Goal: Find contact information: Find contact information

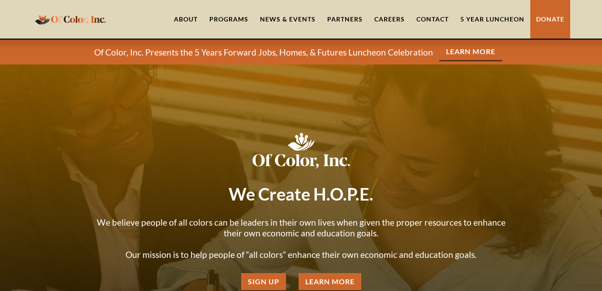
click at [70, 20] on img "home" at bounding box center [70, 18] width 76 height 17
click at [436, 22] on link "Contact" at bounding box center [433, 19] width 44 height 39
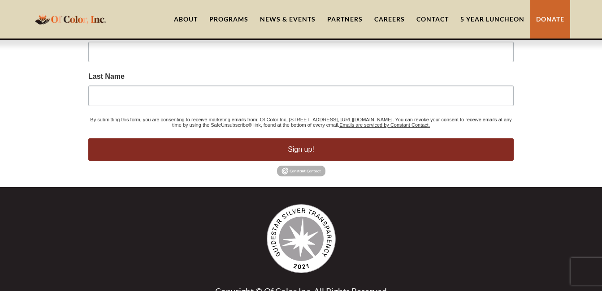
scroll to position [924, 0]
